Goal: Contribute content: Contribute content

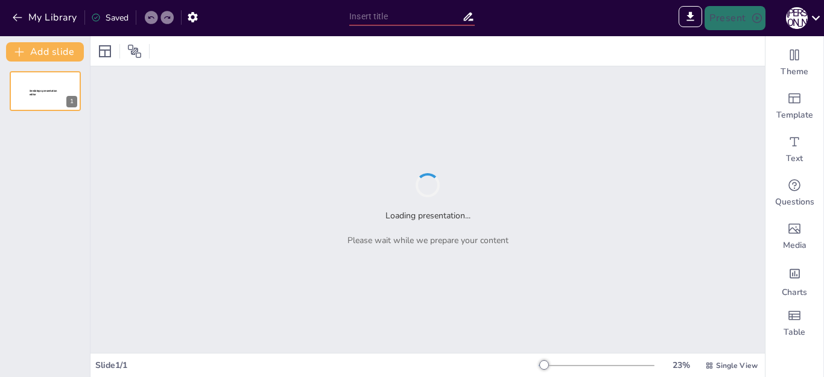
type input "Відлуння війни: Історія України [DATE]-[DATE] років"
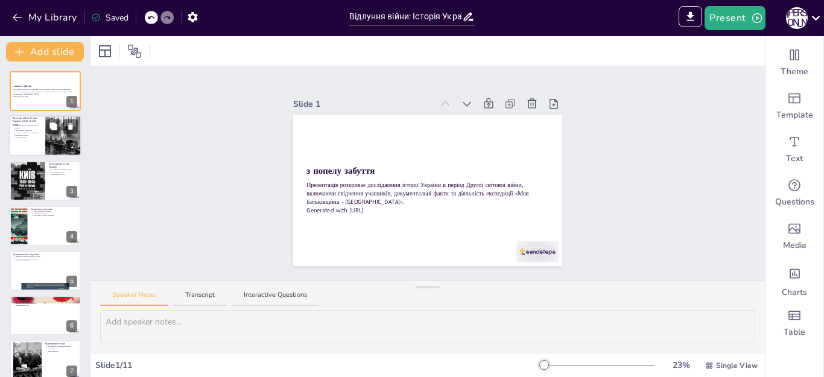
click at [49, 137] on div at bounding box center [63, 136] width 36 height 56
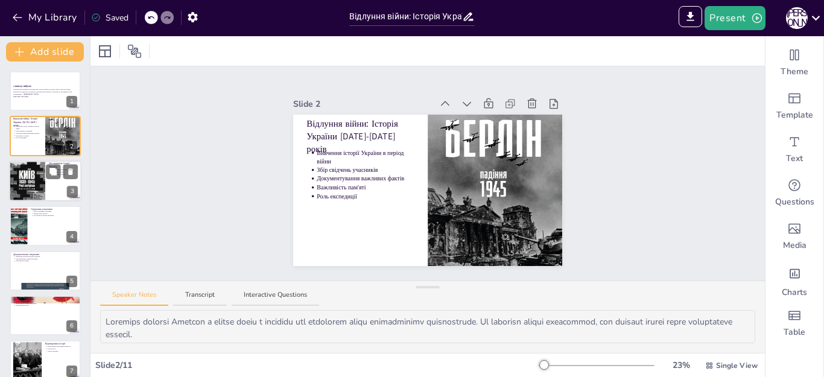
click at [36, 181] on div at bounding box center [27, 181] width 36 height 52
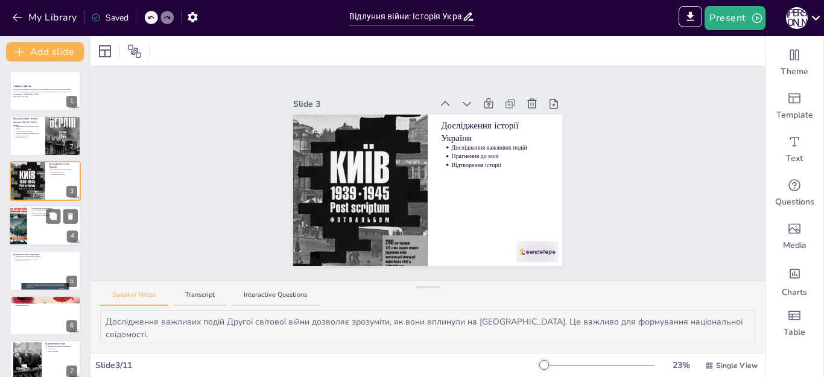
click at [36, 234] on div at bounding box center [45, 225] width 72 height 41
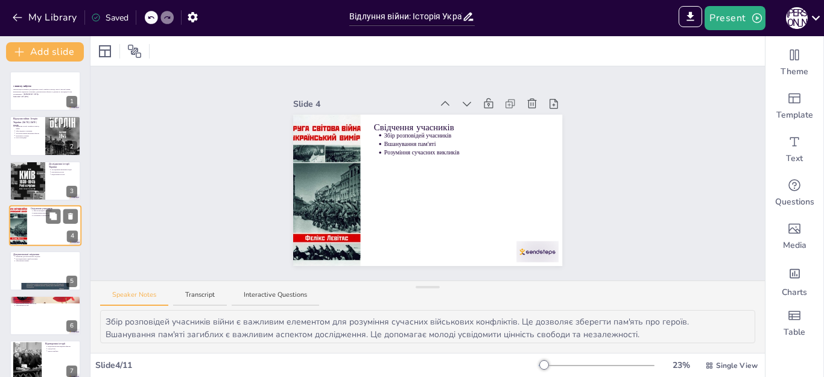
scroll to position [6, 0]
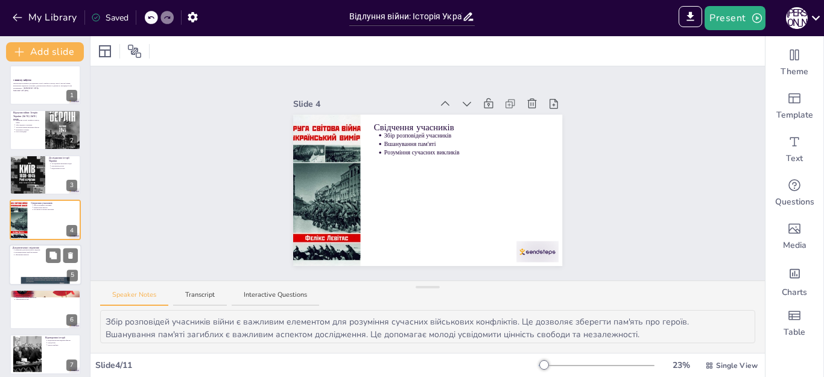
click at [27, 262] on div at bounding box center [45, 264] width 72 height 41
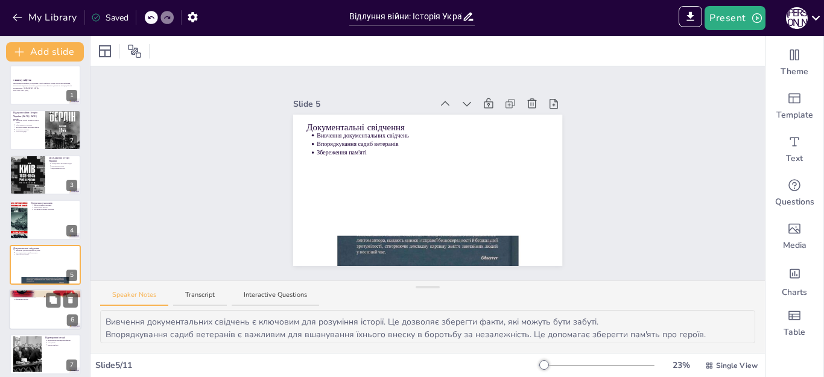
scroll to position [51, 0]
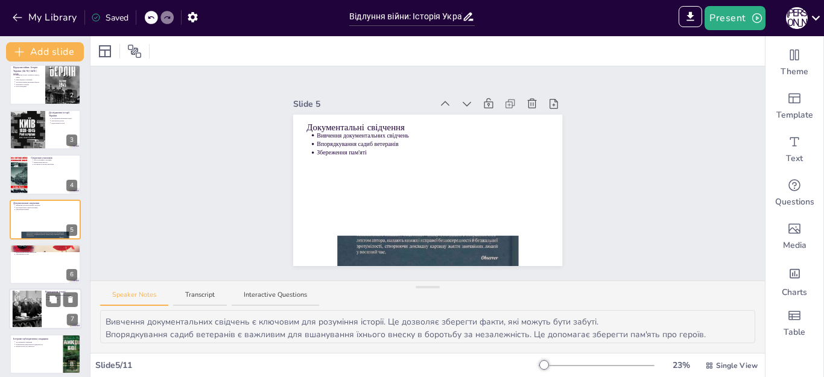
click at [36, 305] on div at bounding box center [27, 309] width 76 height 37
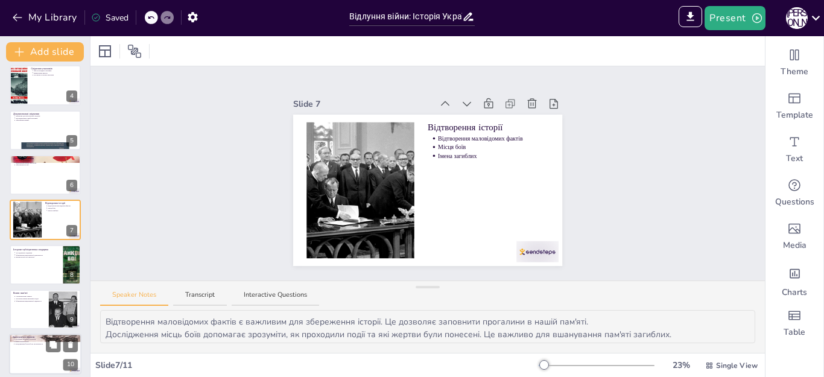
scroll to position [192, 0]
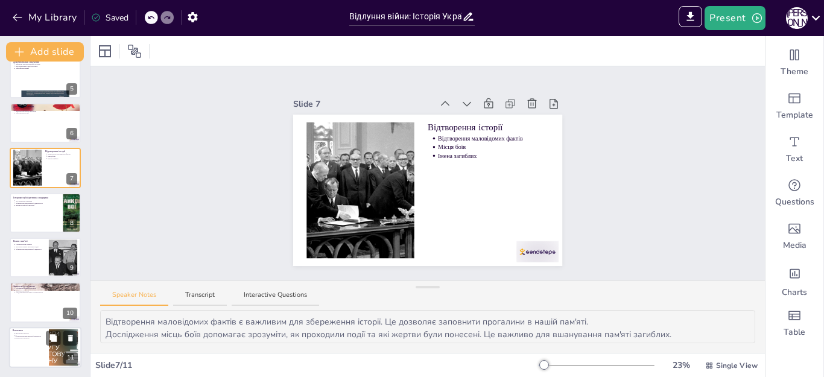
click at [28, 354] on div at bounding box center [45, 347] width 72 height 41
type textarea "Збереження пам'яті про історію є важливим для формування національної свідомост…"
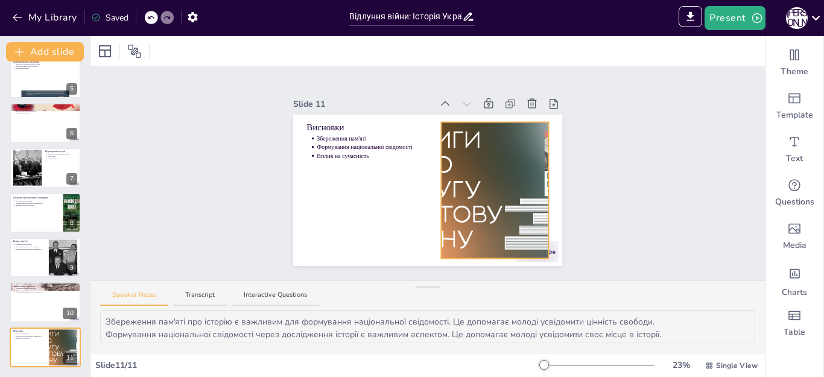
click at [452, 186] on div at bounding box center [495, 190] width 205 height 136
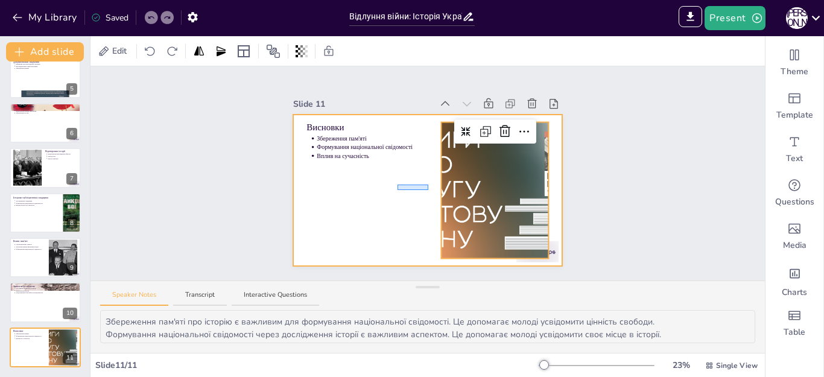
drag, startPoint x: 428, startPoint y: 185, endPoint x: 398, endPoint y: 190, distance: 31.2
click at [398, 190] on div at bounding box center [427, 190] width 269 height 151
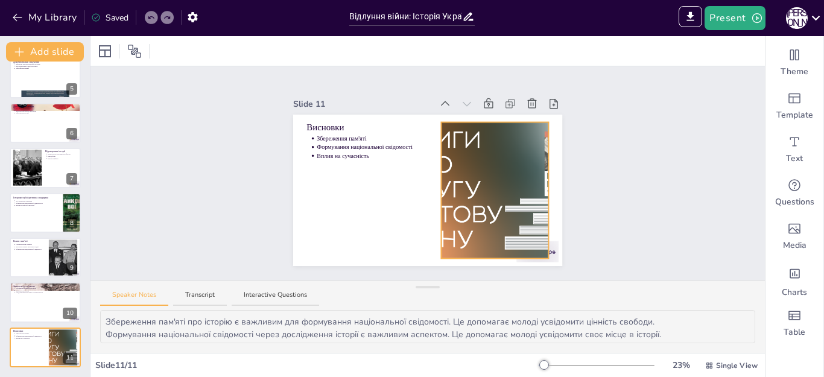
drag, startPoint x: 465, startPoint y: 189, endPoint x: 426, endPoint y: 186, distance: 38.7
click at [464, 189] on div at bounding box center [495, 190] width 205 height 136
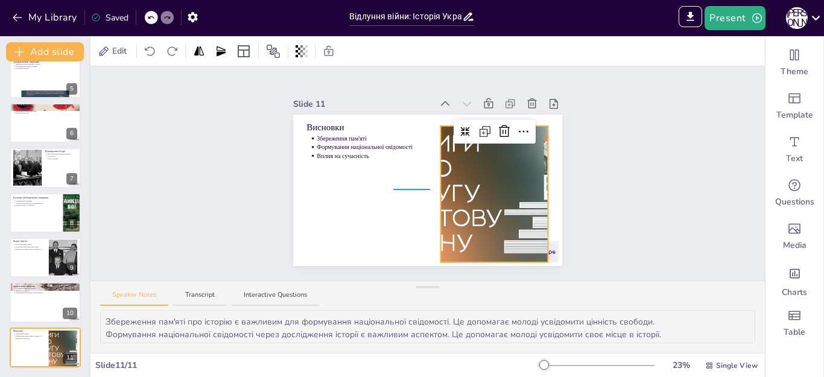
drag, startPoint x: 422, startPoint y: 189, endPoint x: 393, endPoint y: 189, distance: 29.0
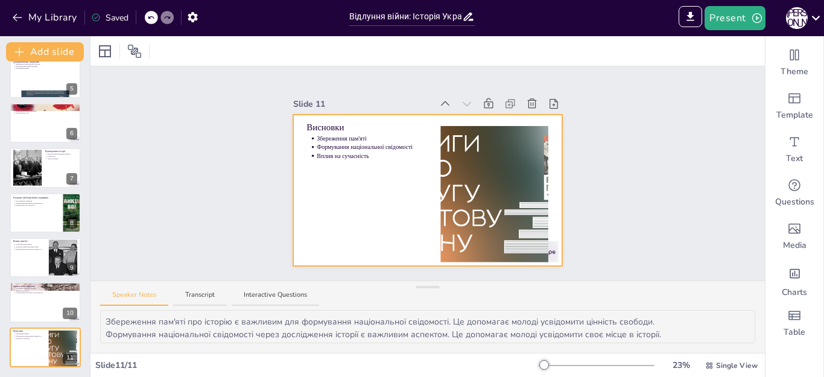
click at [533, 194] on div at bounding box center [494, 194] width 205 height 136
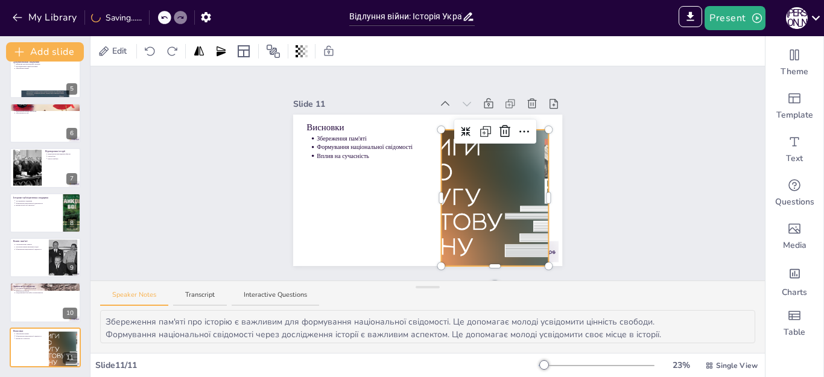
drag, startPoint x: 447, startPoint y: 192, endPoint x: 454, endPoint y: 172, distance: 21.2
click at [453, 176] on div at bounding box center [495, 198] width 205 height 136
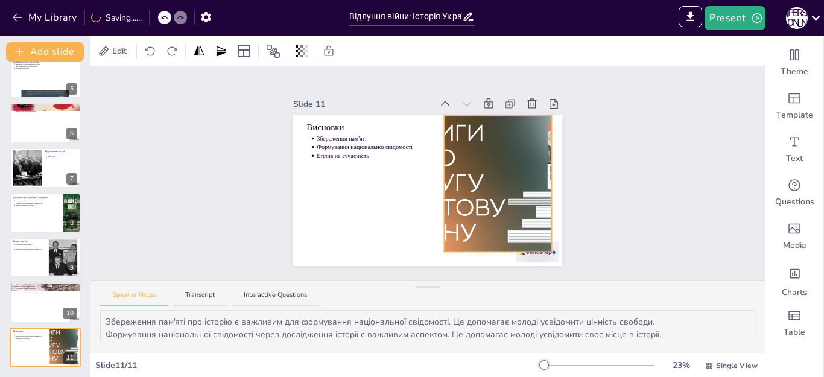
click at [452, 183] on div at bounding box center [498, 183] width 205 height 136
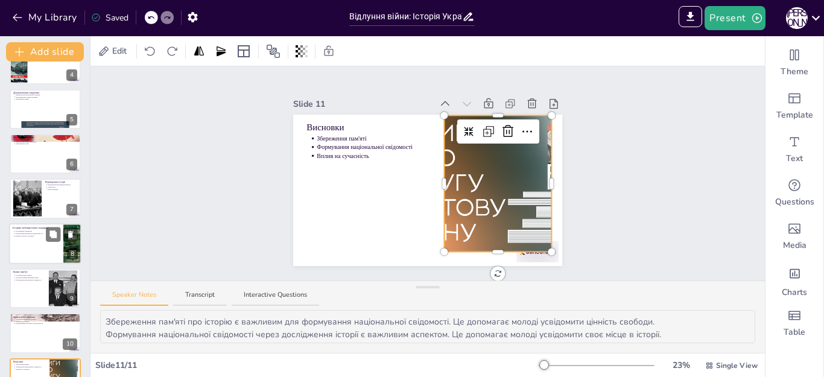
scroll to position [0, 0]
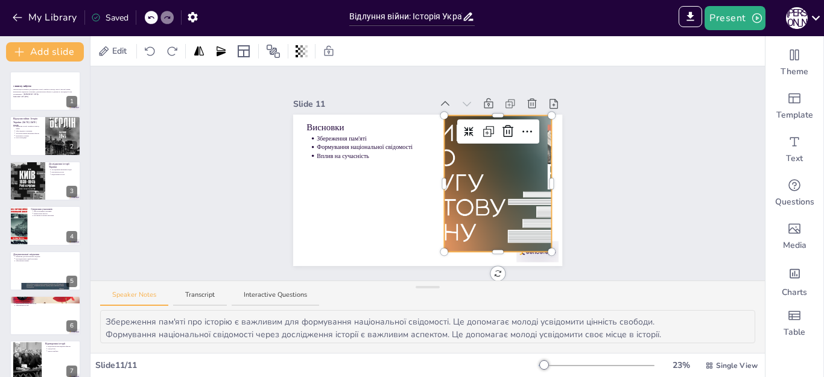
click at [46, 94] on p "Презентація розкриває дослідження історії України в період Другої світової війн…" at bounding box center [45, 92] width 64 height 7
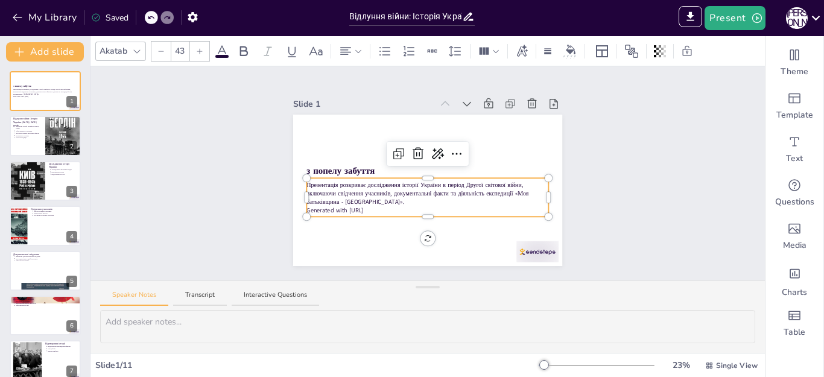
click at [305, 177] on div "з попелу забуття Презентація розкриває дослідження історії України в період Дру…" at bounding box center [427, 190] width 269 height 151
click at [449, 147] on icon at bounding box center [456, 154] width 14 height 14
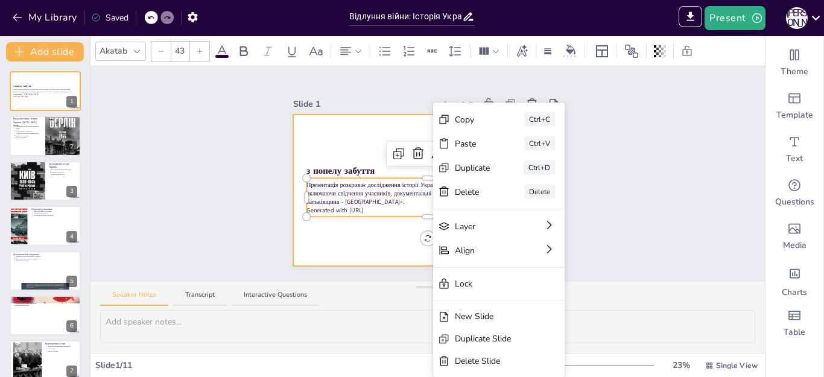
click at [377, 244] on div at bounding box center [427, 190] width 269 height 151
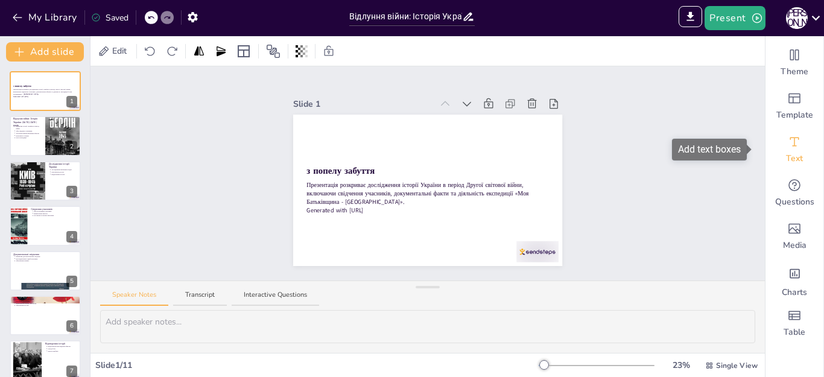
click at [782, 151] on div "Text" at bounding box center [795, 149] width 58 height 43
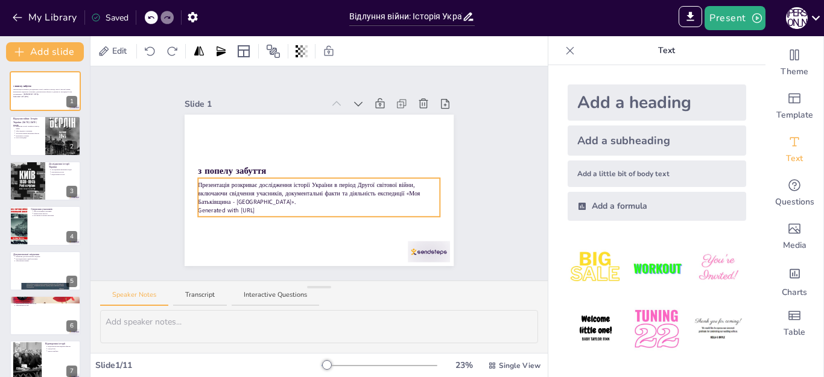
click at [217, 188] on p "Презентація розкриває дослідження історії України в період Другої світової війн…" at bounding box center [319, 192] width 243 height 25
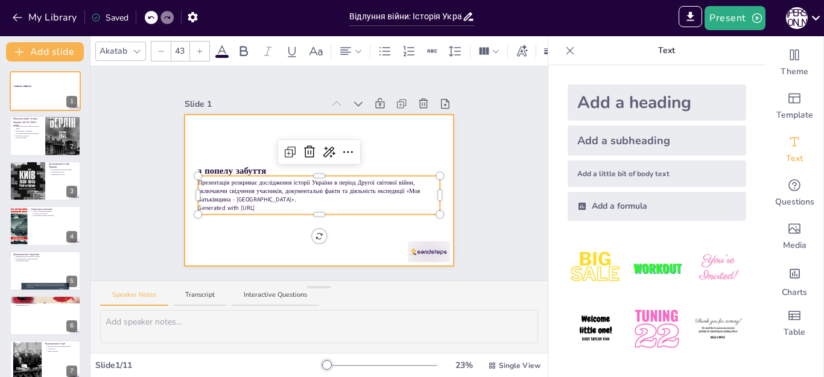
drag, startPoint x: 194, startPoint y: 180, endPoint x: 271, endPoint y: 214, distance: 83.5
click at [271, 214] on div "з попелу забуття Презентація розкриває дослідження історії України в період Дру…" at bounding box center [319, 190] width 269 height 151
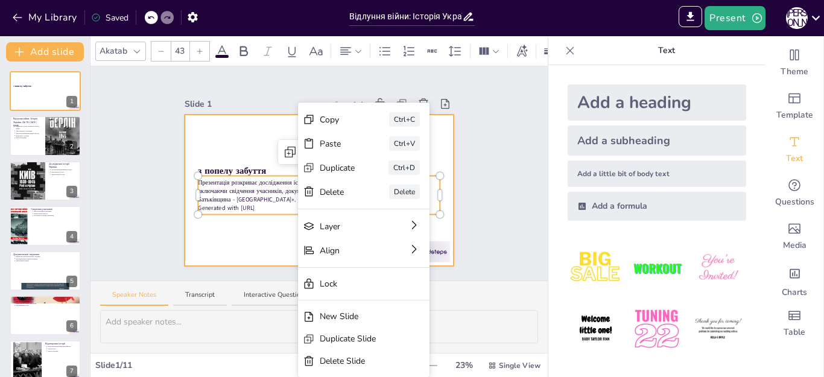
click at [235, 216] on div at bounding box center [319, 190] width 269 height 151
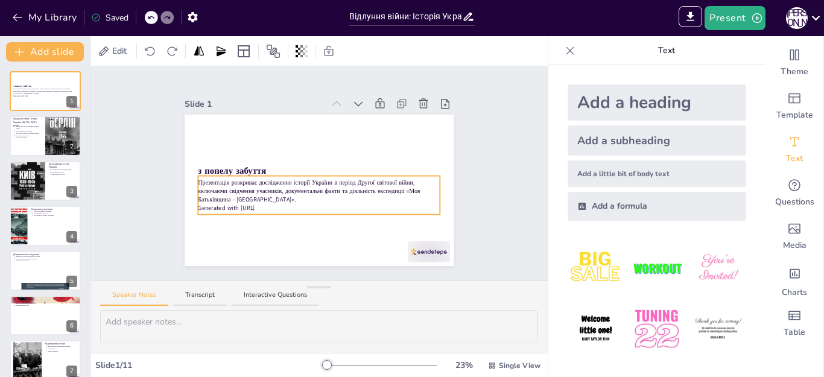
click at [215, 183] on p "Презентація розкриває дослідження історії України в період Другої світової війн…" at bounding box center [319, 191] width 243 height 25
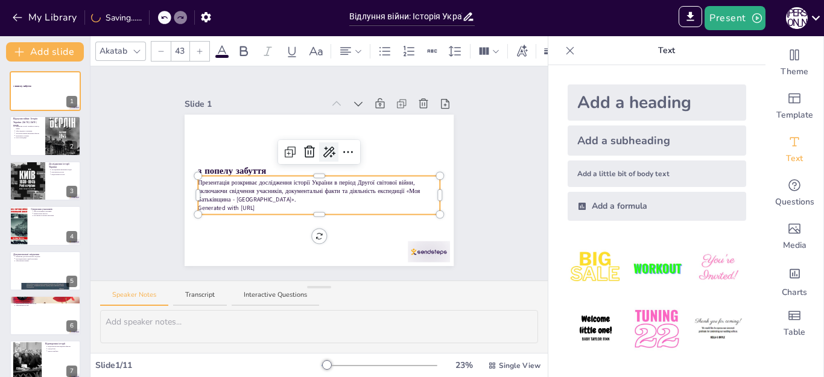
click at [323, 147] on icon at bounding box center [329, 152] width 12 height 11
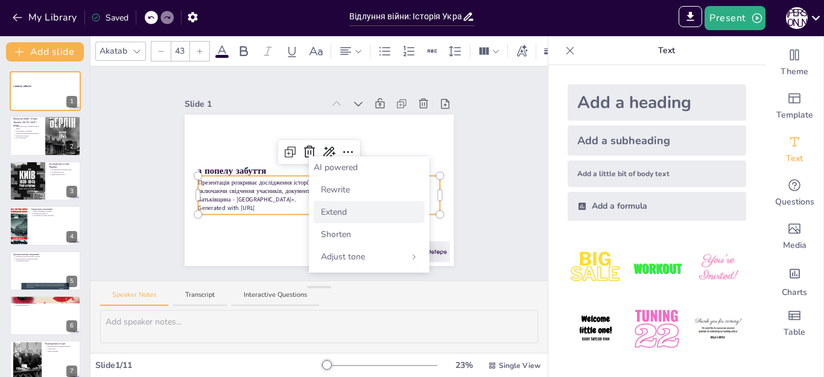
click at [337, 209] on span "Extend" at bounding box center [334, 212] width 26 height 13
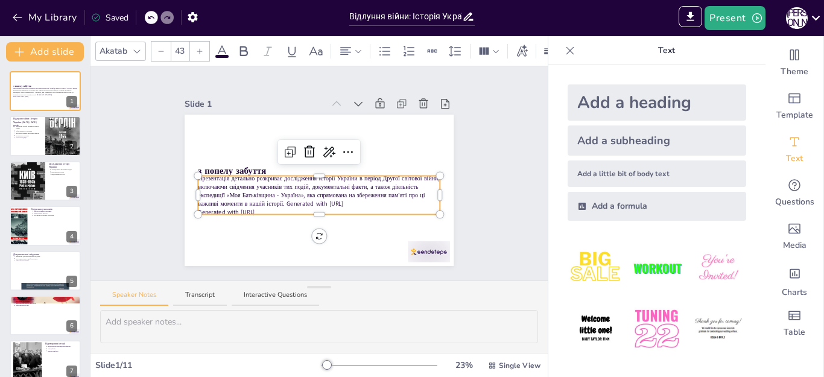
click at [330, 198] on p "Презентація детально розкриває дослідження історії України в період Другої світ…" at bounding box center [319, 191] width 243 height 34
click at [349, 182] on p "Презентація детально розкриває дослідження історії України в період Другої світ…" at bounding box center [319, 191] width 243 height 34
click at [359, 200] on p "Презентація детально розкриває дослідження історії України в період Другої світ…" at bounding box center [319, 191] width 243 height 34
click at [341, 150] on icon at bounding box center [348, 152] width 14 height 14
click at [278, 194] on p "Презентація детально розкриває дослідження історії України в період Другої світ…" at bounding box center [319, 191] width 243 height 34
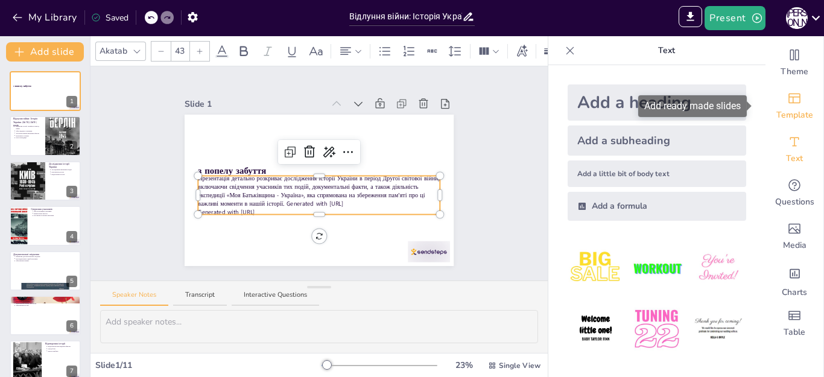
click at [788, 103] on icon "Add ready made slides" at bounding box center [794, 99] width 12 height 10
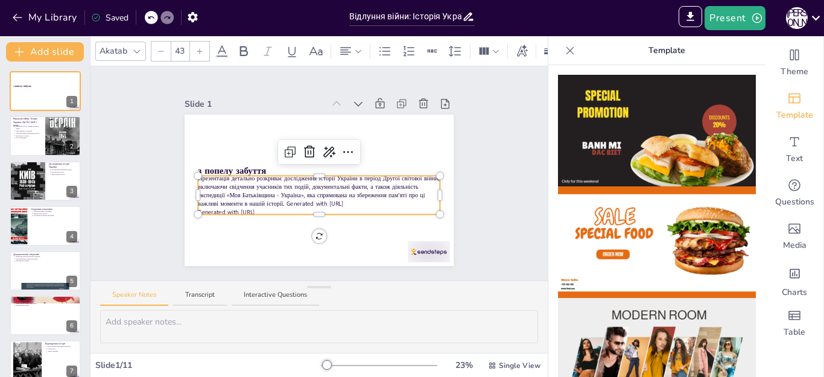
click at [198, 186] on p "Презентація детально розкриває дослідження історії України в період Другої світ…" at bounding box center [319, 191] width 243 height 34
click at [181, 50] on input "43" at bounding box center [179, 51] width 17 height 19
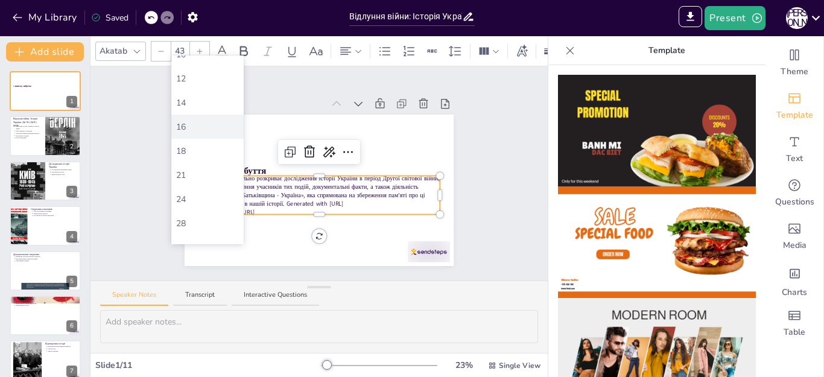
scroll to position [121, 0]
click at [188, 115] on div "21" at bounding box center [207, 116] width 63 height 13
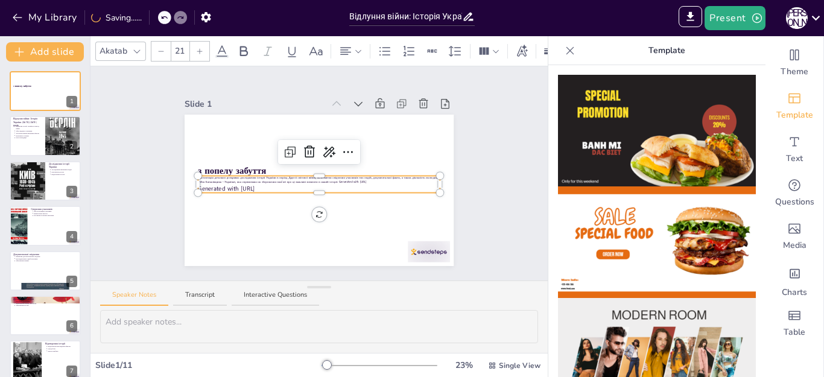
click at [180, 46] on input "21" at bounding box center [179, 51] width 17 height 19
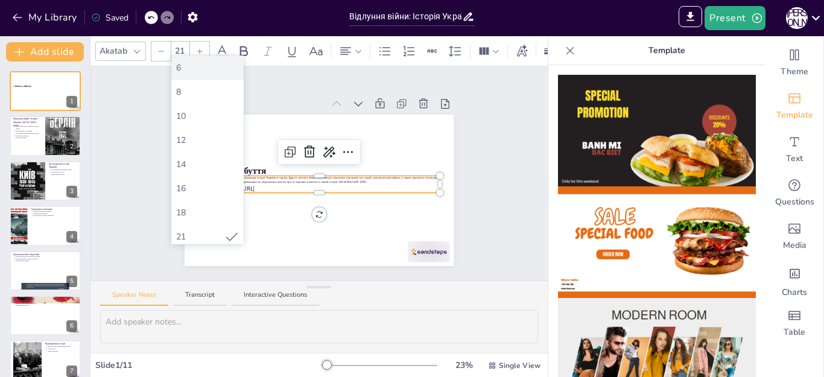
click at [189, 74] on div "6" at bounding box center [207, 68] width 63 height 13
type input "8"
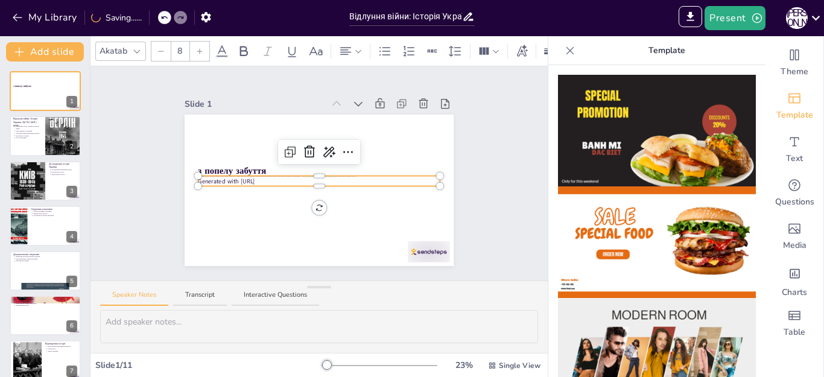
click at [180, 48] on input "8" at bounding box center [179, 51] width 17 height 19
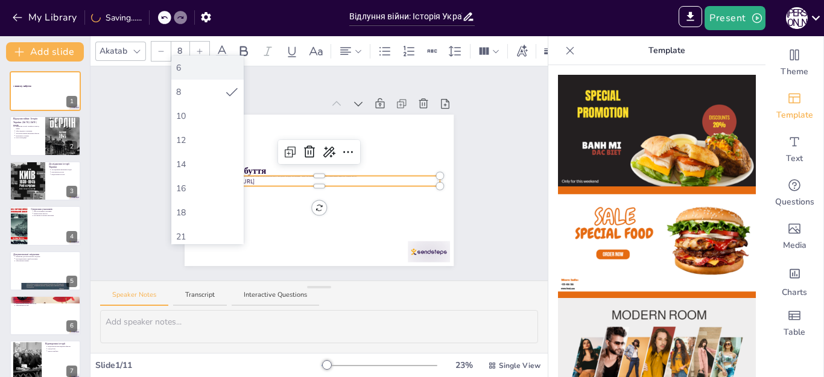
click at [191, 66] on div "6" at bounding box center [207, 68] width 63 height 13
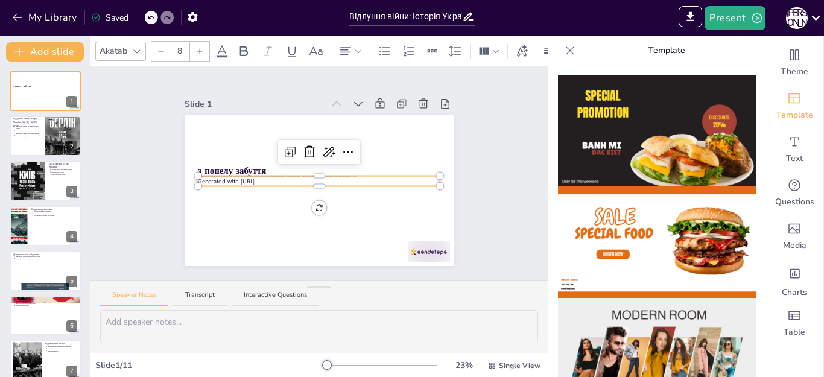
click at [560, 48] on div at bounding box center [569, 50] width 19 height 19
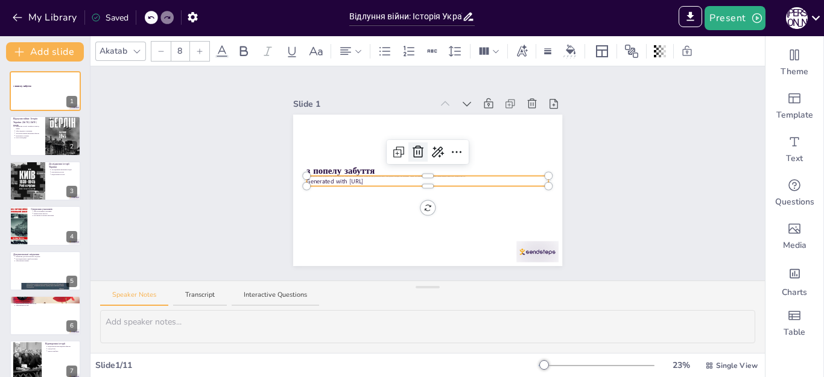
click at [413, 145] on icon at bounding box center [418, 151] width 11 height 12
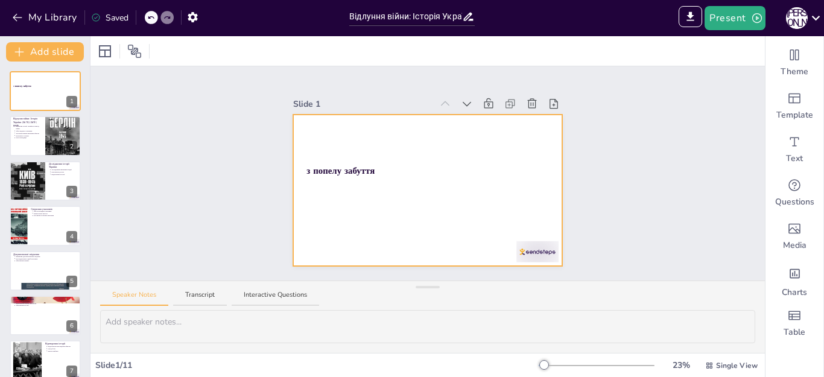
click at [364, 184] on div at bounding box center [427, 190] width 269 height 151
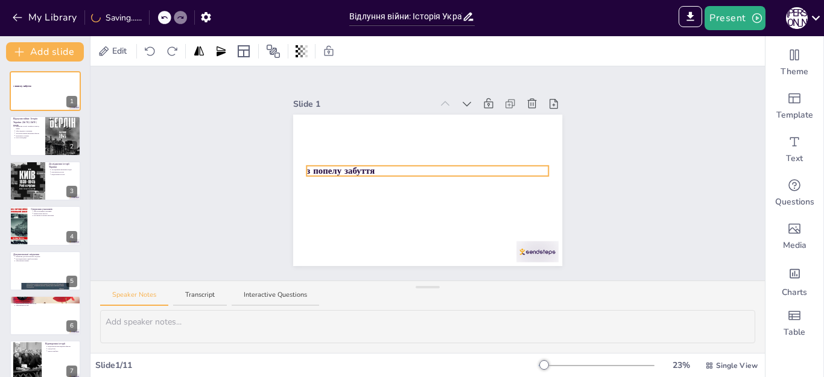
click at [315, 165] on strong "з попелу забуття" at bounding box center [340, 171] width 68 height 12
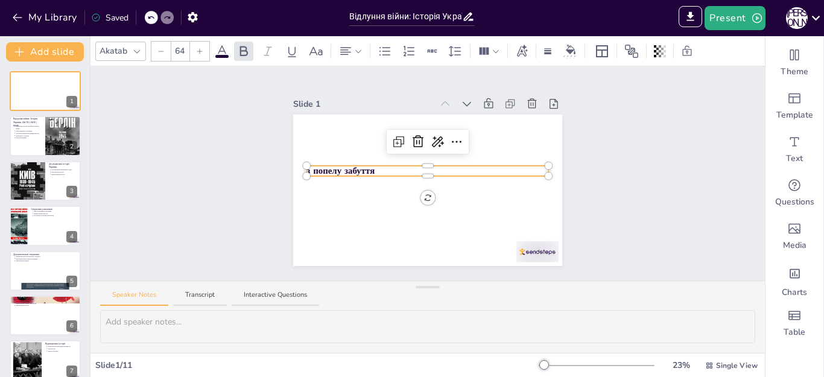
click at [199, 48] on icon at bounding box center [199, 51] width 7 height 7
click at [200, 48] on icon at bounding box center [199, 51] width 7 height 7
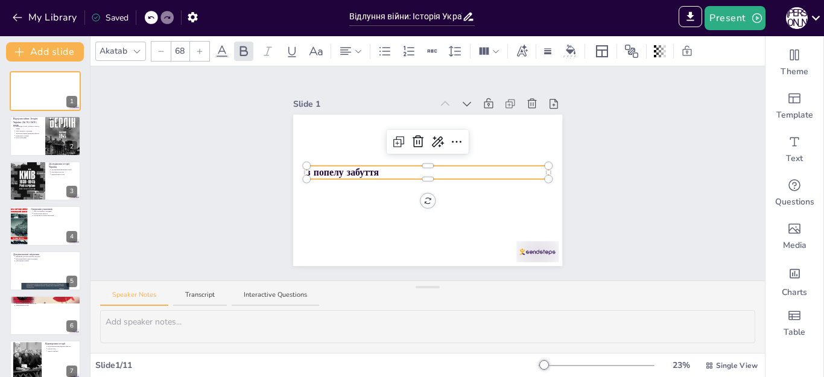
click at [201, 51] on icon at bounding box center [199, 51] width 7 height 7
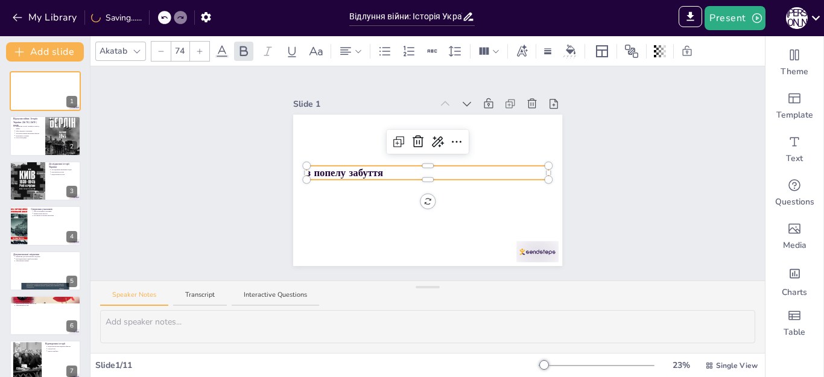
click at [201, 51] on icon at bounding box center [199, 51] width 7 height 7
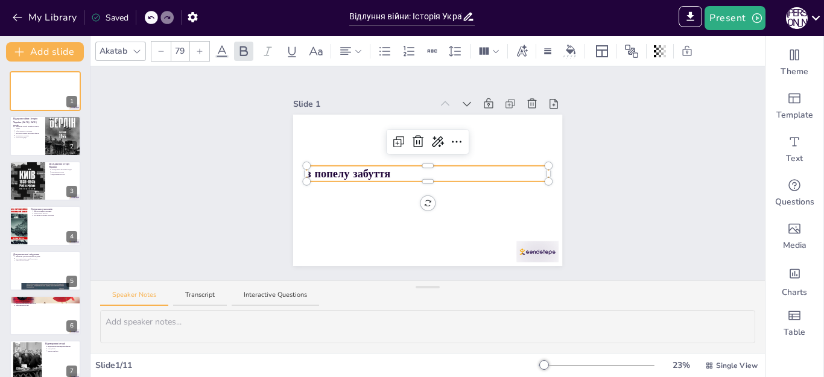
click at [201, 51] on icon at bounding box center [199, 51] width 7 height 7
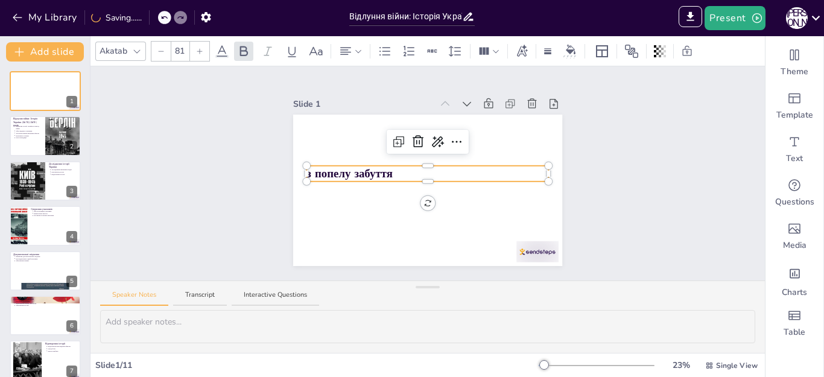
click at [201, 51] on icon at bounding box center [199, 51] width 7 height 7
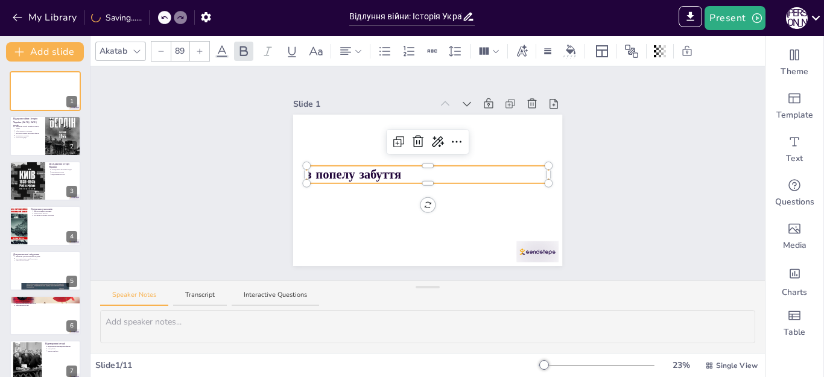
click at [201, 51] on icon at bounding box center [199, 51] width 7 height 7
type input "92"
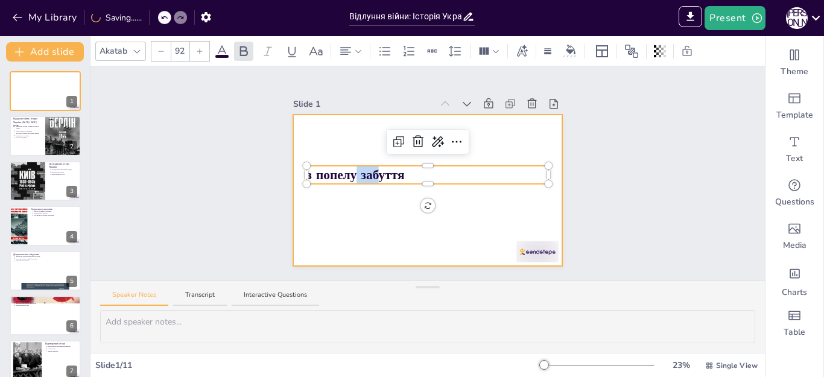
drag, startPoint x: 344, startPoint y: 173, endPoint x: 357, endPoint y: 155, distance: 21.6
click at [357, 155] on div "з попелу забуття" at bounding box center [427, 190] width 269 height 151
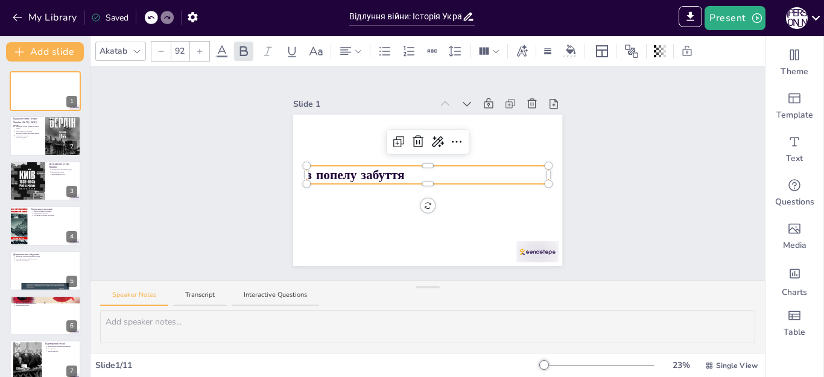
click at [434, 170] on p "з попелу забуття" at bounding box center [427, 175] width 243 height 18
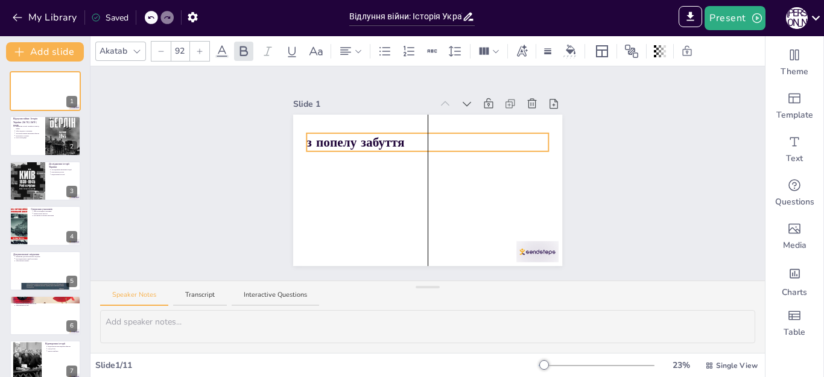
drag, startPoint x: 416, startPoint y: 162, endPoint x: 420, endPoint y: 129, distance: 32.8
click at [30, 125] on p "Вивчення історії України в період війни" at bounding box center [28, 127] width 27 height 5
type textarea "Loremips dolorsi Ametcon a elitse doeiu t incididu utl etdolorem aliqu enimadmi…"
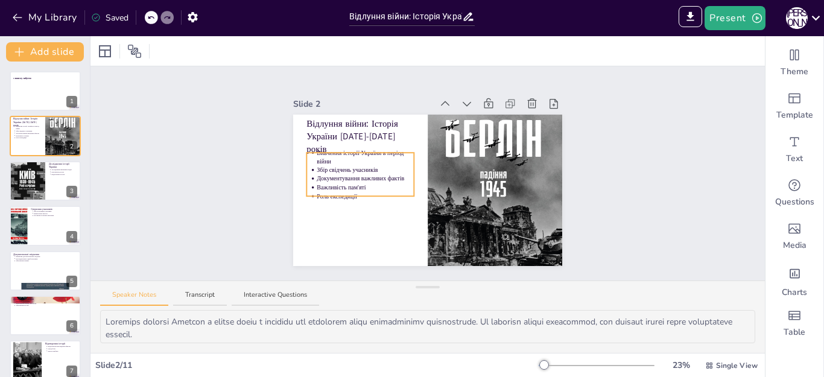
click at [323, 156] on p "Вивчення історії України в період війни" at bounding box center [366, 156] width 98 height 17
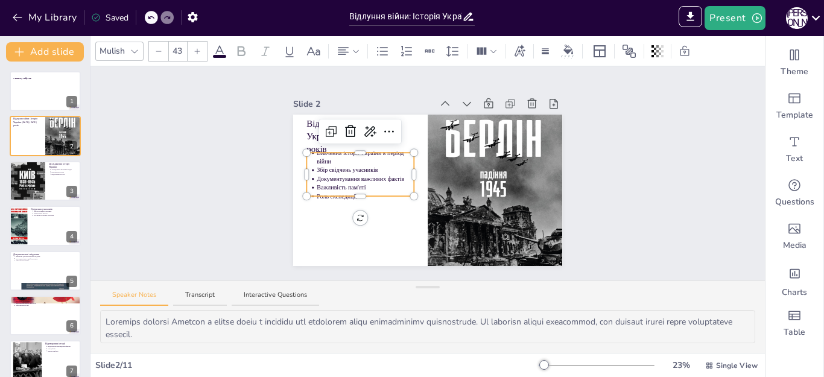
click at [196, 53] on icon at bounding box center [197, 51] width 7 height 7
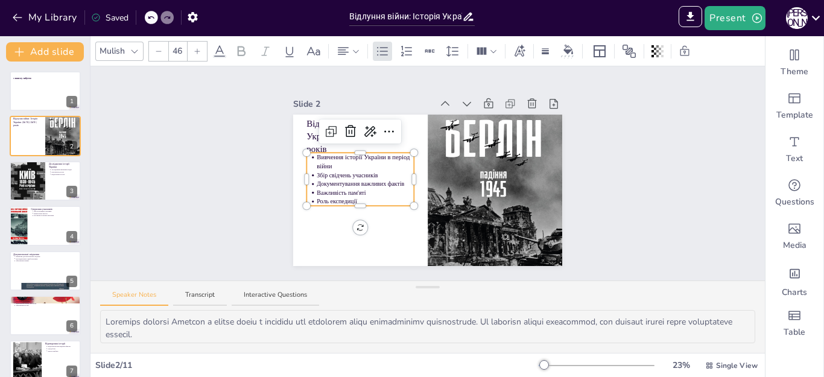
click at [197, 52] on icon at bounding box center [197, 51] width 7 height 7
click at [197, 52] on icon at bounding box center [197, 50] width 5 height 5
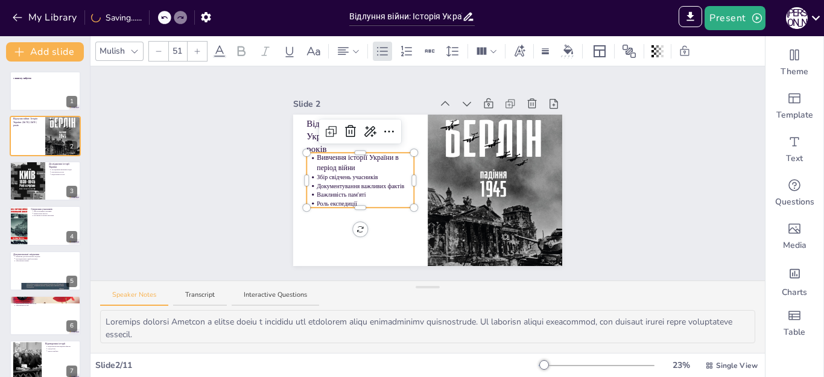
click at [197, 52] on icon at bounding box center [197, 50] width 5 height 5
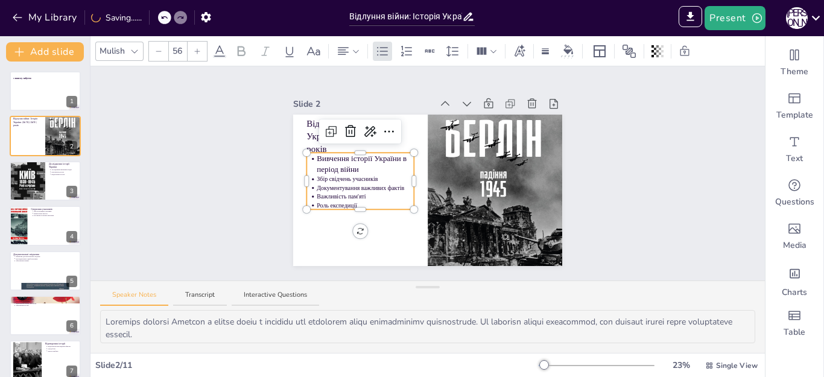
click at [197, 52] on icon at bounding box center [197, 50] width 5 height 5
click at [321, 185] on p "Документування важливих фактів" at bounding box center [366, 189] width 98 height 8
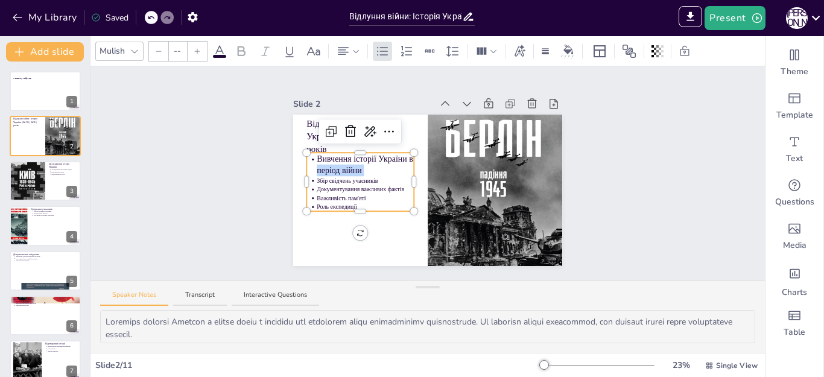
drag, startPoint x: 305, startPoint y: 177, endPoint x: 350, endPoint y: 202, distance: 51.6
click at [350, 202] on div "Відлуння війни: Історія України [DATE]-[DATE] років Вивчення історії України в …" at bounding box center [427, 190] width 269 height 151
drag, startPoint x: 309, startPoint y: 174, endPoint x: 326, endPoint y: 192, distance: 24.3
click at [331, 198] on ul "Вивчення історії України в Збір свідчеперіод війни нь учасників Документування …" at bounding box center [359, 182] width 107 height 59
type input "NaN"
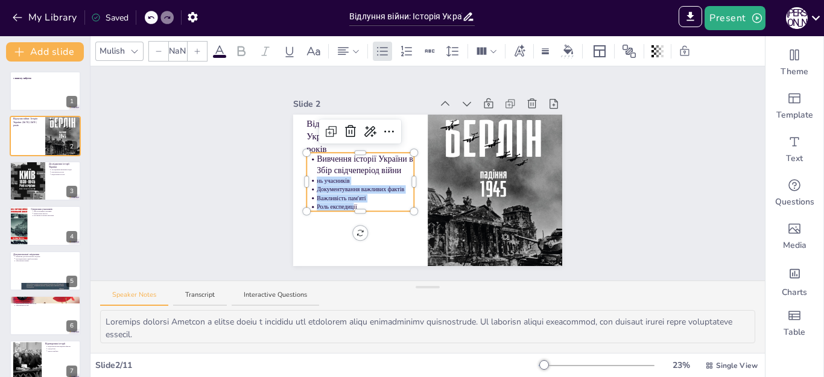
drag, startPoint x: 305, startPoint y: 177, endPoint x: 344, endPoint y: 198, distance: 44.5
click at [344, 198] on ul "Вивчення історії України в Збір свідчеперіод війни нь учасників Документування …" at bounding box center [359, 182] width 107 height 59
click at [197, 50] on icon at bounding box center [197, 50] width 5 height 5
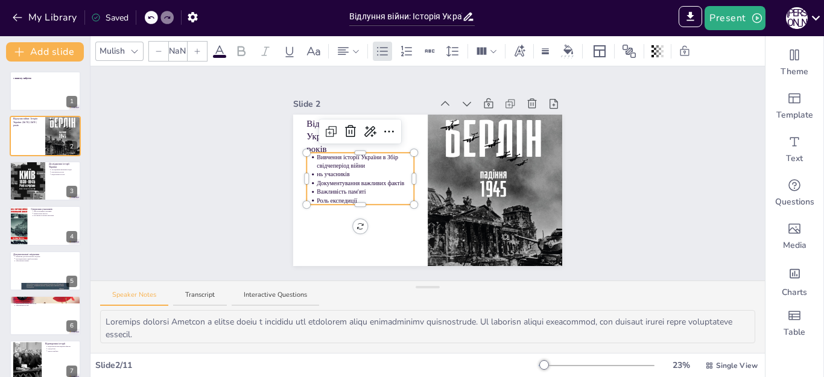
click at [197, 51] on icon at bounding box center [197, 50] width 5 height 5
click at [198, 53] on icon at bounding box center [197, 51] width 7 height 7
click at [198, 54] on icon at bounding box center [197, 51] width 7 height 7
click at [200, 66] on div "Mulish NaN" at bounding box center [427, 51] width 674 height 30
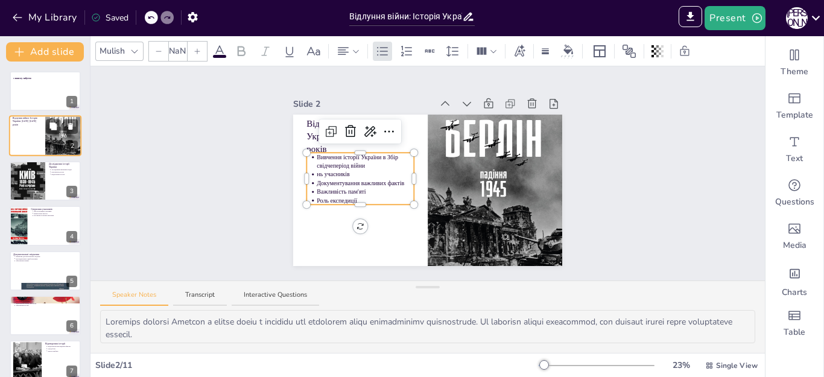
click at [25, 129] on div at bounding box center [27, 133] width 29 height 14
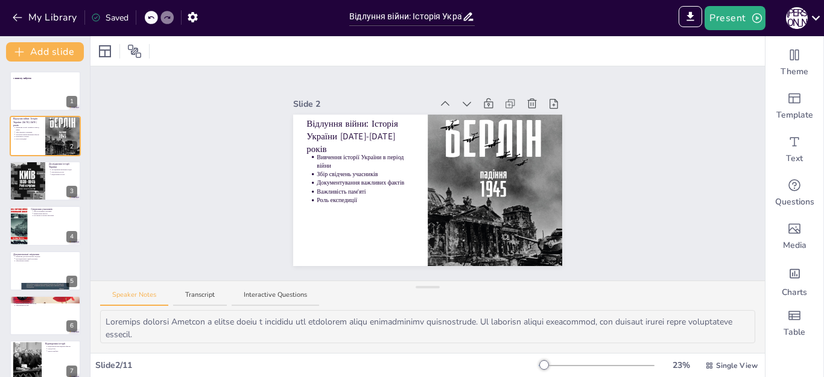
click at [823, 7] on div "IMPORT EXPORT Import Theme Export Theme Master Present н н" at bounding box center [652, 18] width 343 height 24
click at [811, 16] on icon at bounding box center [816, 18] width 16 height 16
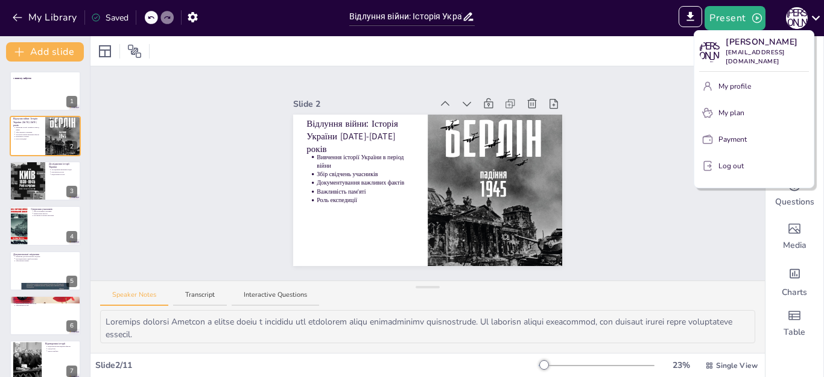
click at [641, 188] on div at bounding box center [412, 188] width 824 height 377
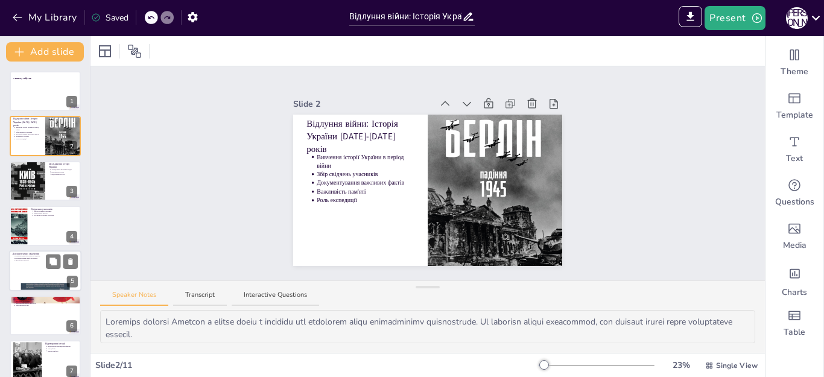
click at [28, 262] on div at bounding box center [45, 270] width 72 height 41
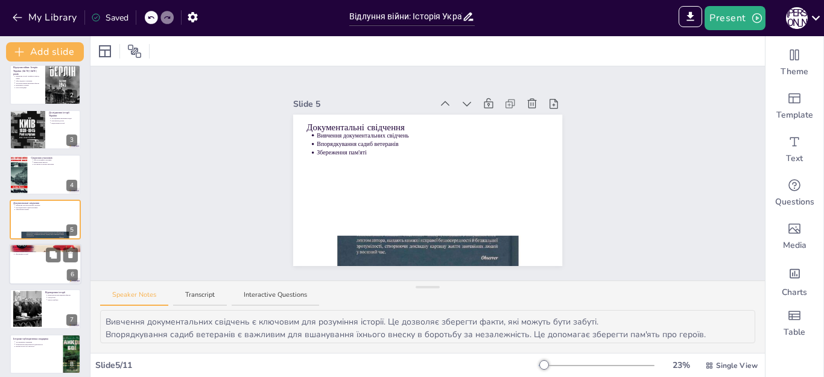
click at [25, 257] on div at bounding box center [45, 264] width 72 height 41
type textarea "Догляд за могилами є важливим для вшанування пам'яті загиблих. Це показує поваг…"
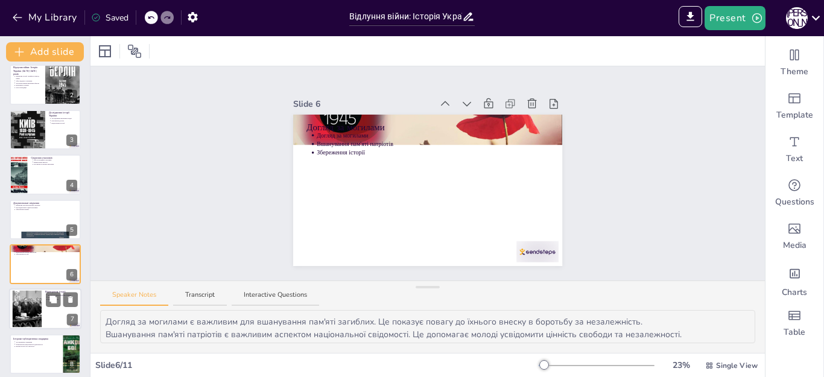
scroll to position [96, 0]
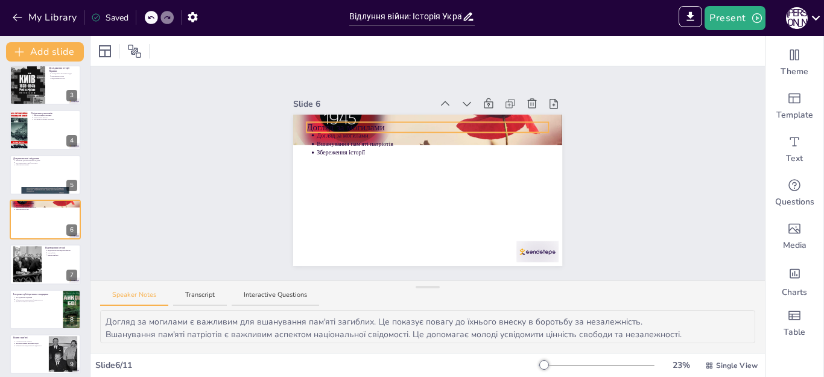
drag, startPoint x: 304, startPoint y: 124, endPoint x: 316, endPoint y: 175, distance: 52.1
click at [317, 134] on p "Догляд за могилами" at bounding box center [427, 127] width 243 height 13
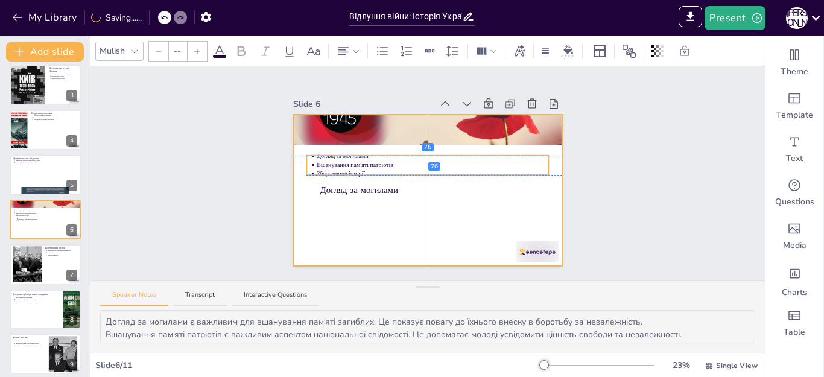
click at [322, 178] on ul "Догляд за могилами Вшанування пам'яті патріотів Збереження історії" at bounding box center [427, 165] width 243 height 26
type input "43"
